Goal: Task Accomplishment & Management: Manage account settings

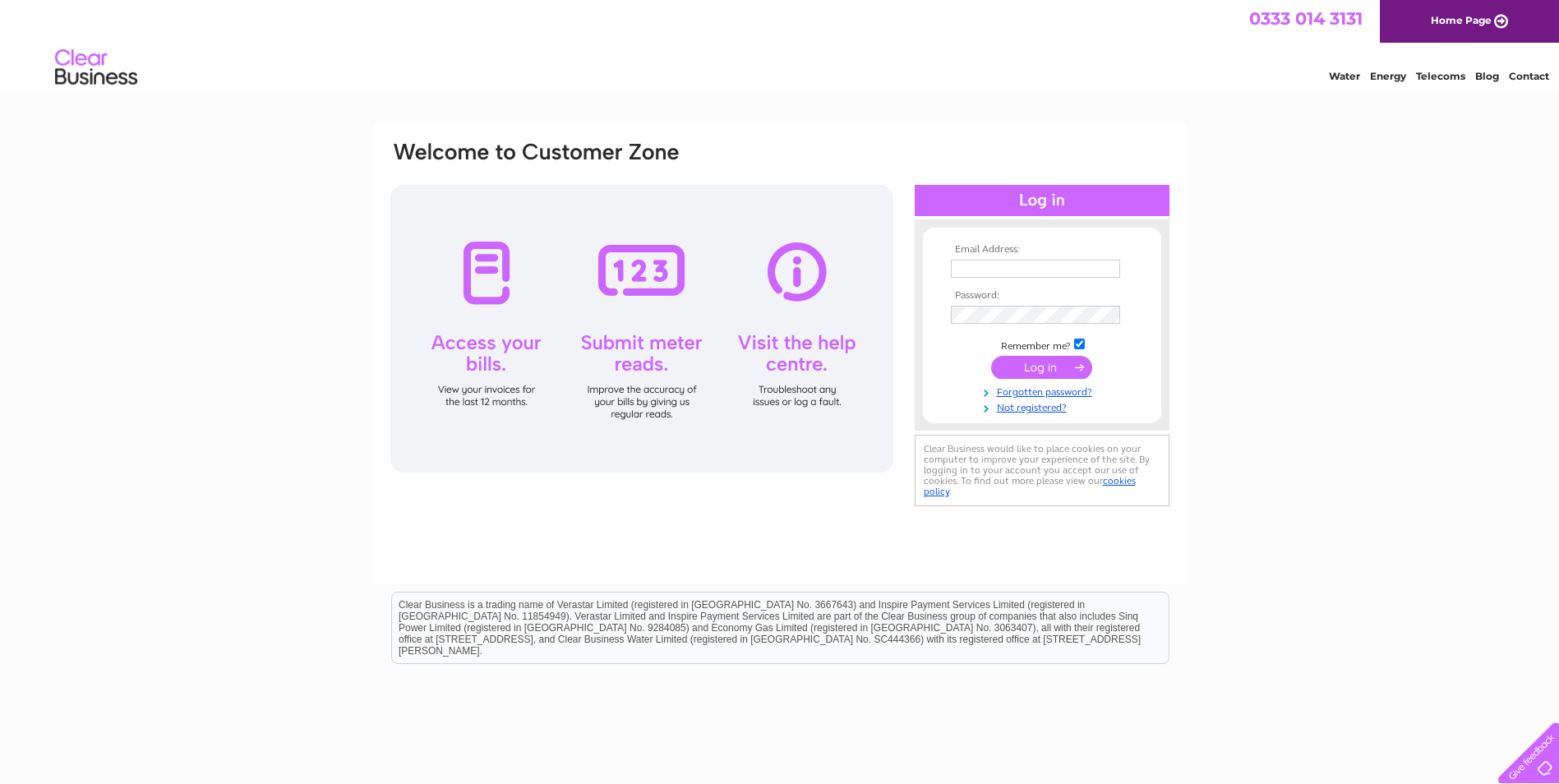
type input "edenviewgarage@hotmail.co.uk"
click at [1069, 360] on input "submit" at bounding box center [1041, 367] width 101 height 23
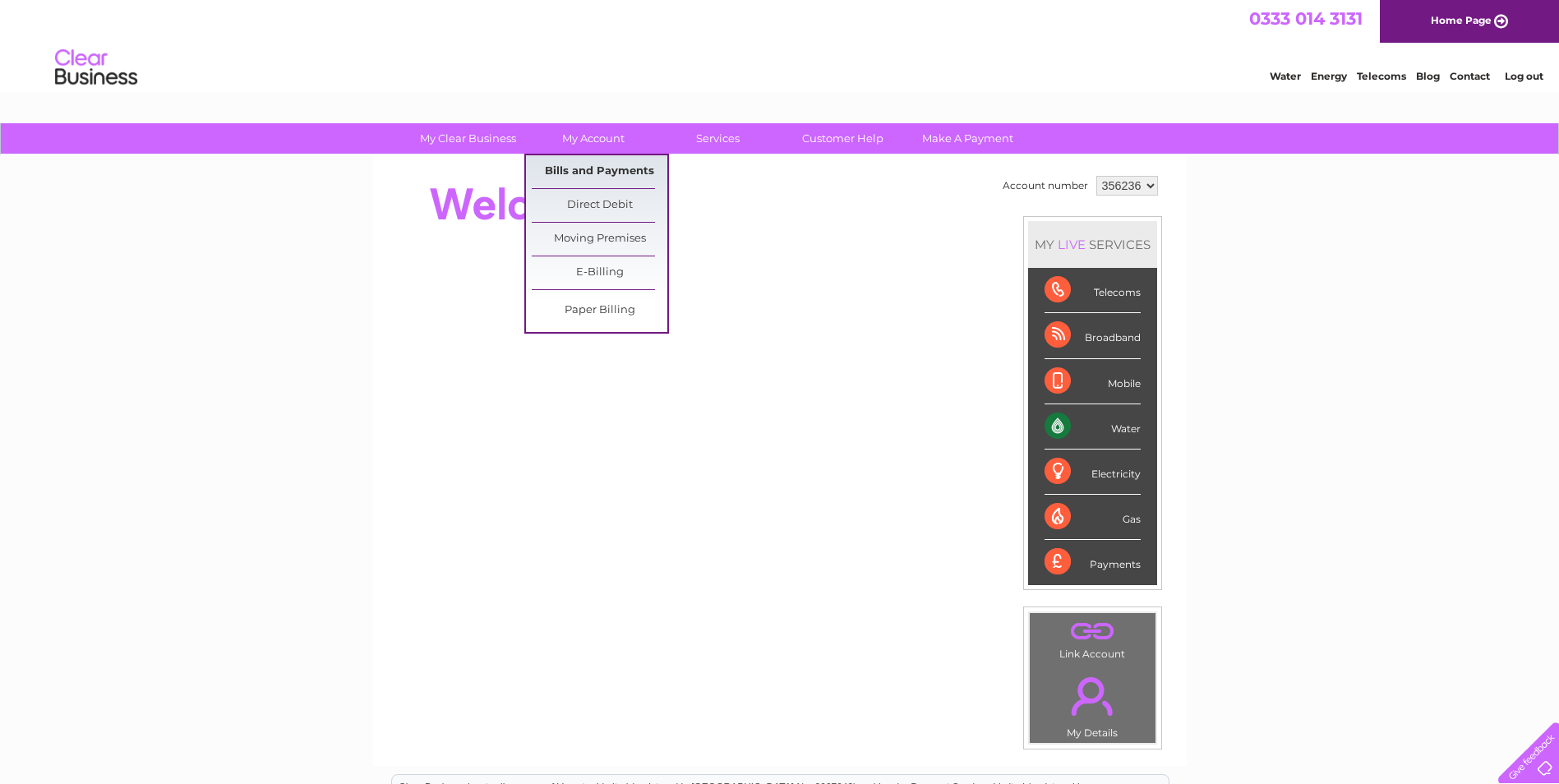
click at [607, 178] on link "Bills and Payments" at bounding box center [600, 172] width 136 height 32
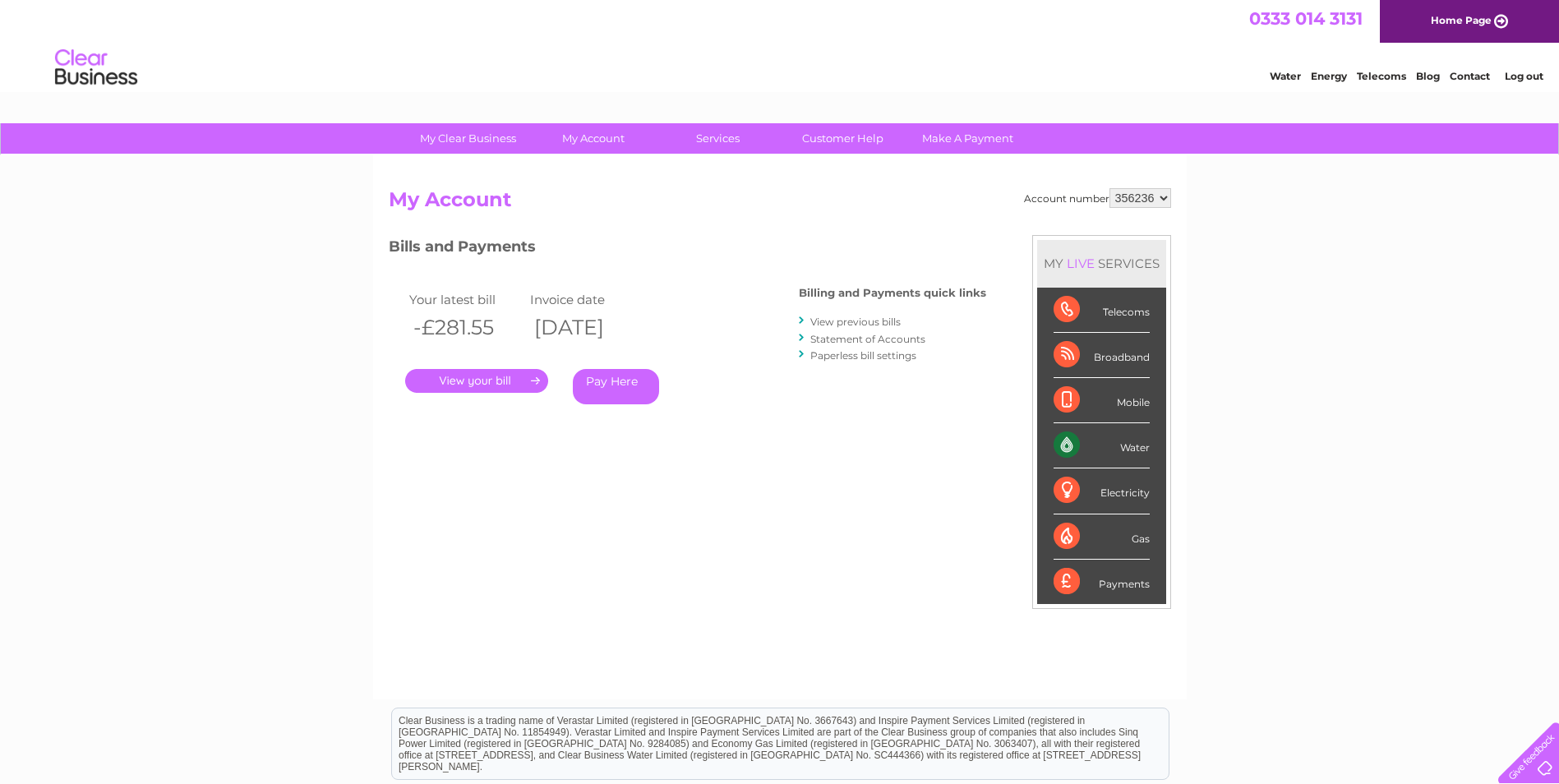
click at [448, 382] on link "." at bounding box center [476, 381] width 143 height 24
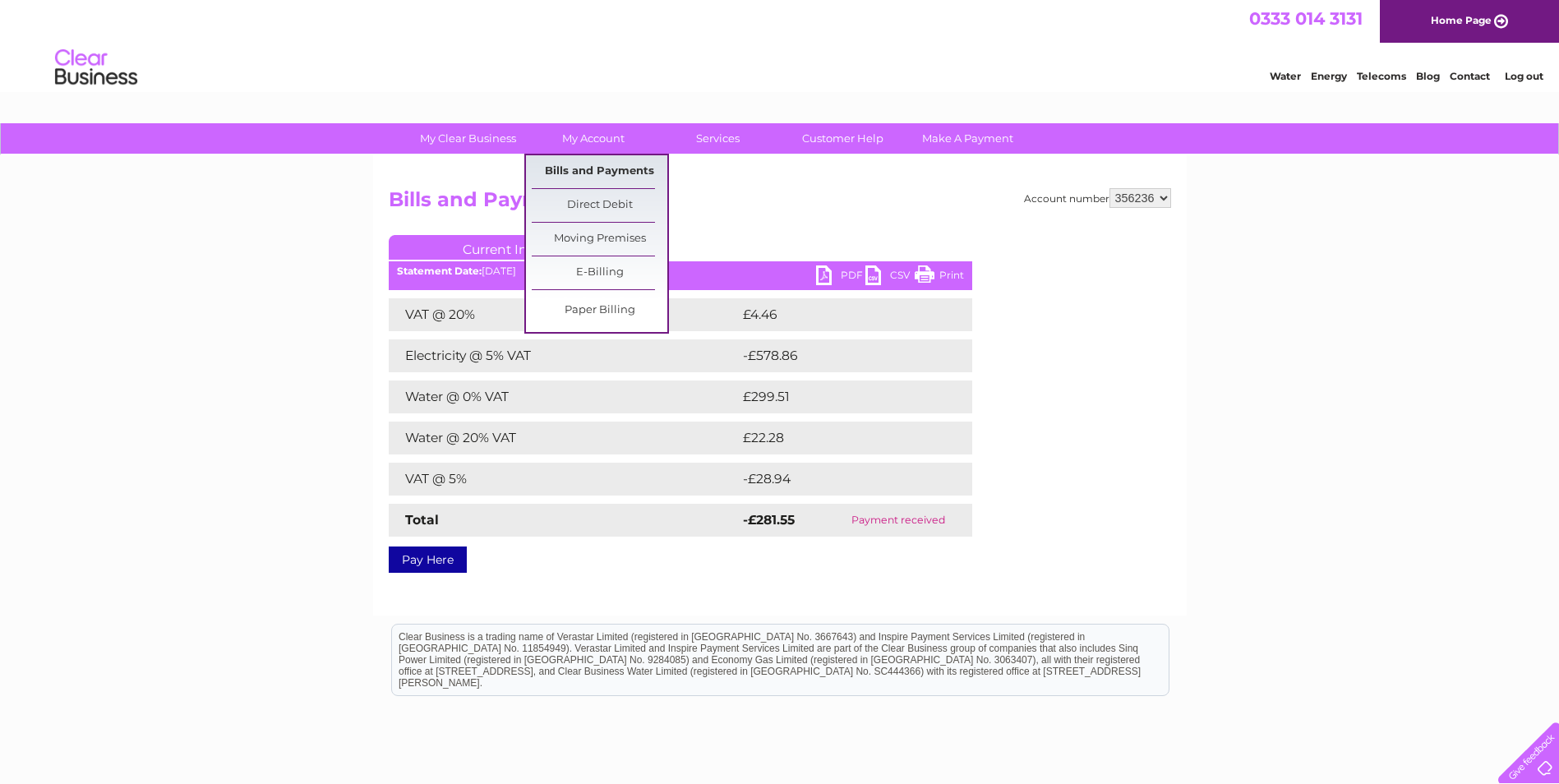
click at [580, 163] on link "Bills and Payments" at bounding box center [600, 172] width 136 height 32
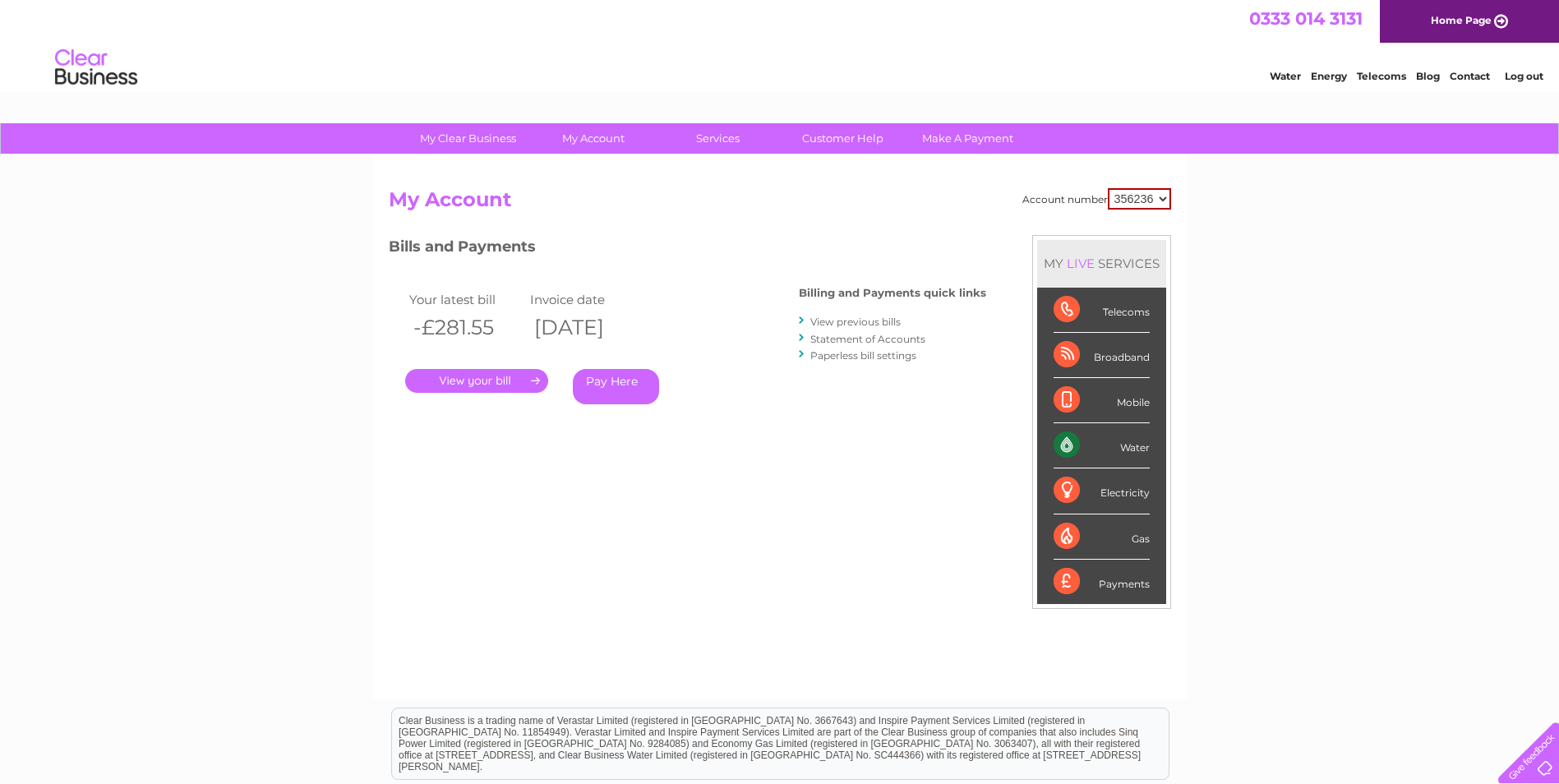
click at [858, 323] on link "View previous bills" at bounding box center [856, 321] width 91 height 12
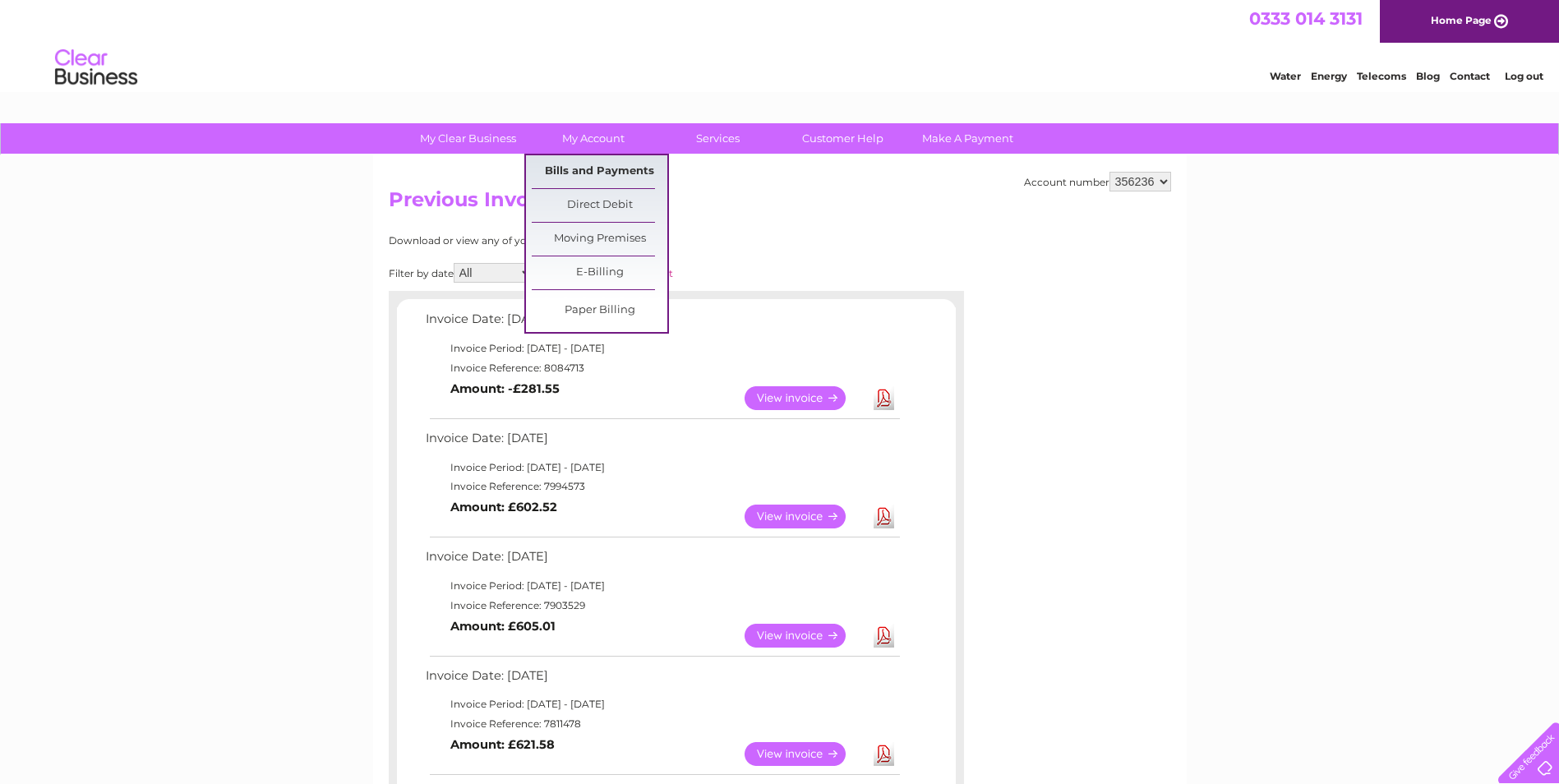
click at [566, 164] on link "Bills and Payments" at bounding box center [600, 172] width 136 height 32
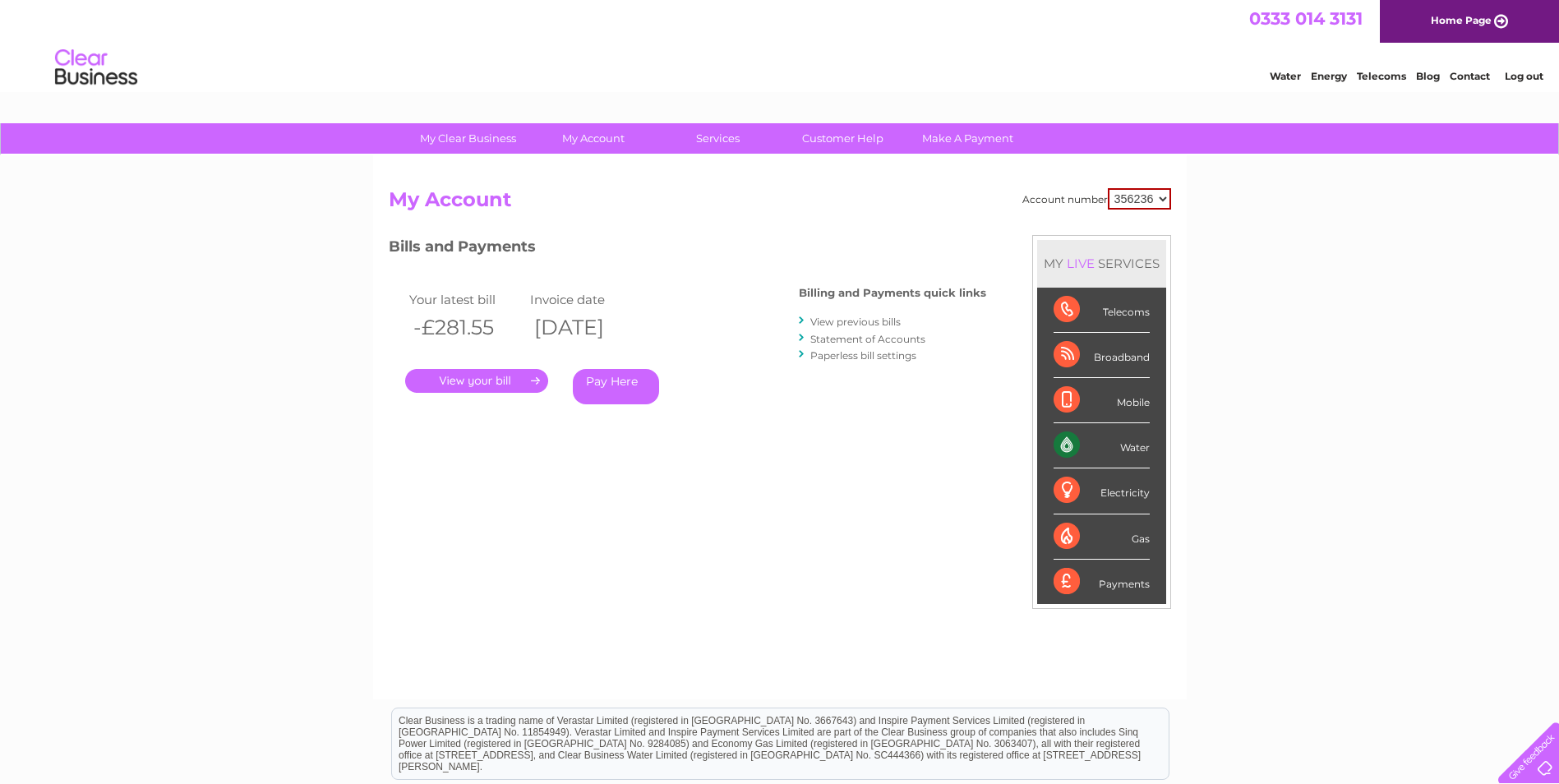
click at [482, 380] on link "." at bounding box center [476, 381] width 143 height 24
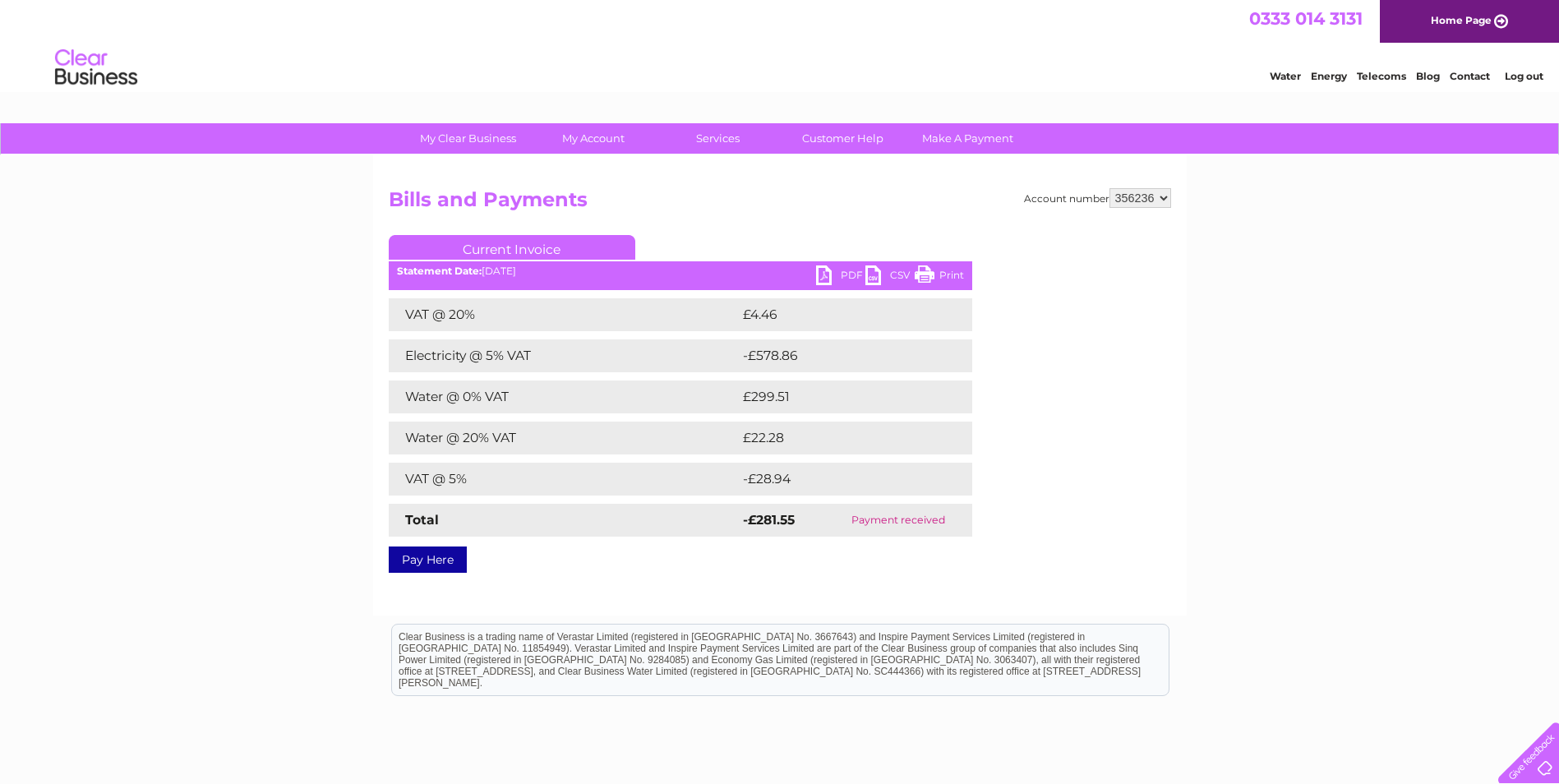
click at [1512, 76] on link "Log out" at bounding box center [1524, 76] width 38 height 12
